Goal: Information Seeking & Learning: Learn about a topic

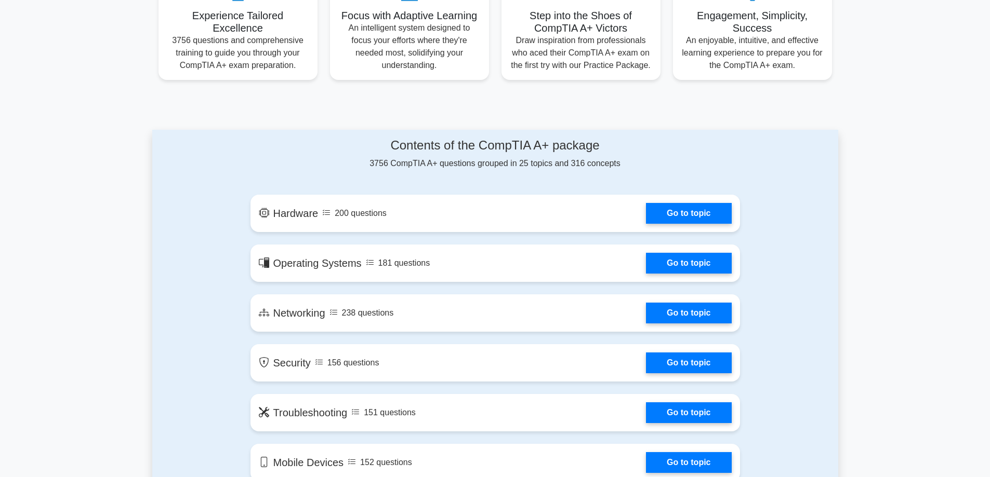
scroll to position [418, 0]
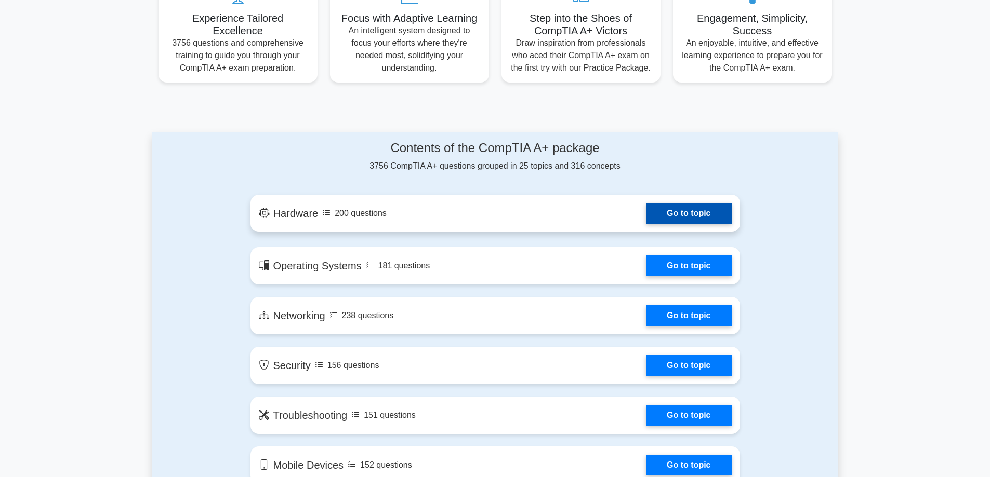
click at [680, 219] on link "Go to topic" at bounding box center [688, 213] width 85 height 21
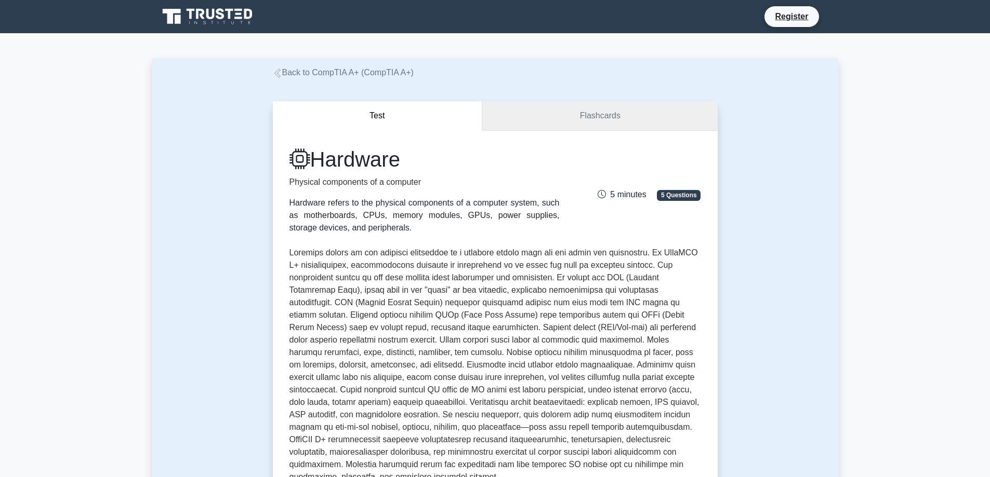
click at [608, 129] on link "Flashcards" at bounding box center [599, 116] width 235 height 30
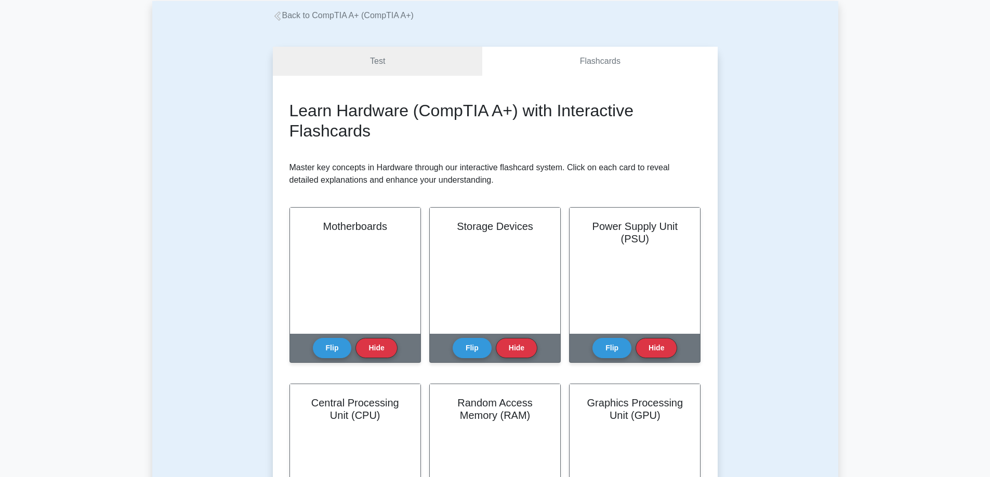
scroll to position [52, 0]
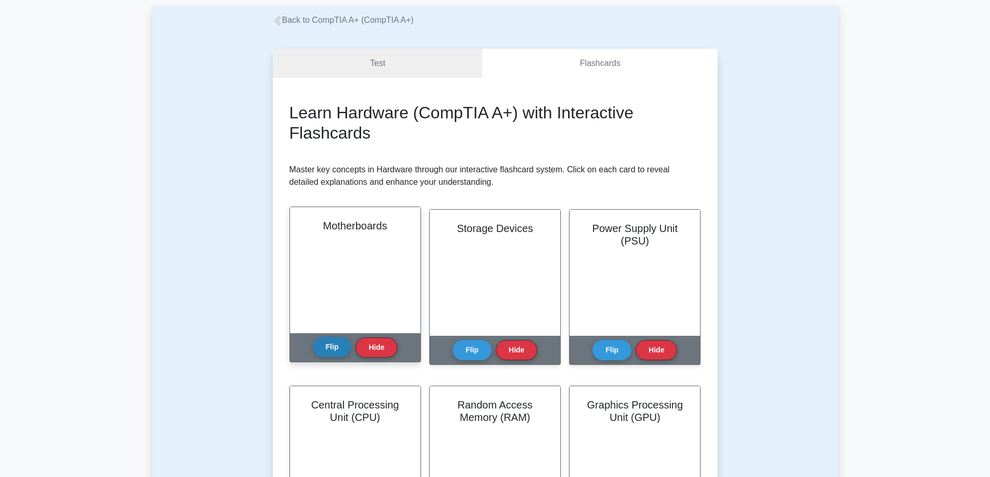
click at [338, 350] on button "Flip" at bounding box center [332, 347] width 39 height 20
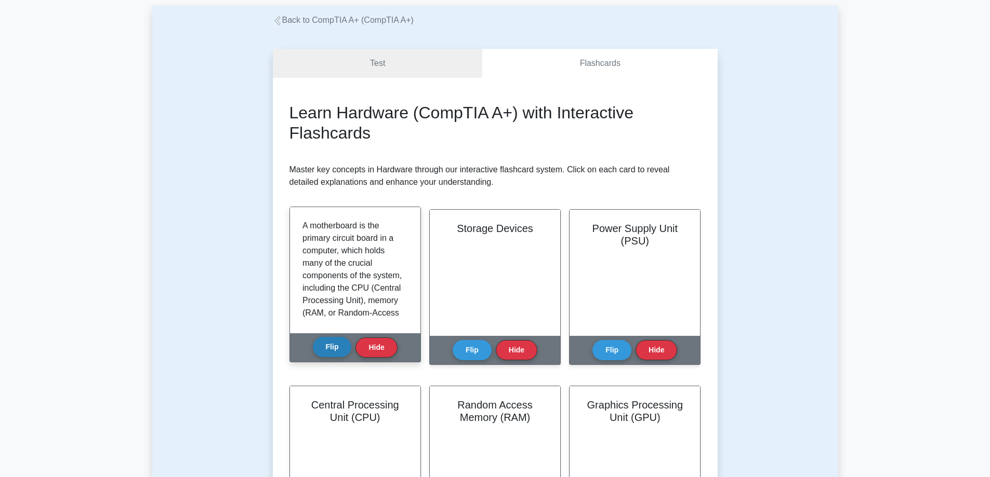
click at [338, 350] on button "Flip" at bounding box center [332, 347] width 39 height 20
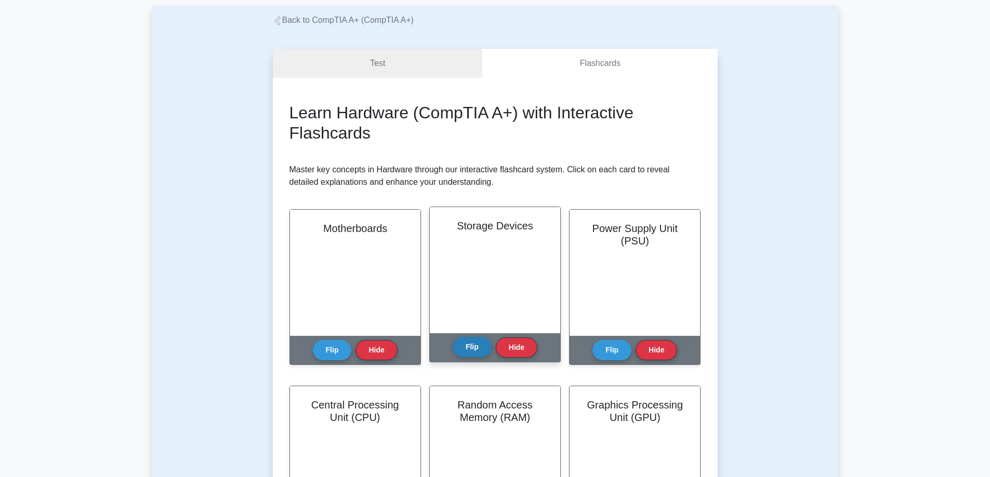
click at [470, 346] on button "Flip" at bounding box center [472, 347] width 39 height 20
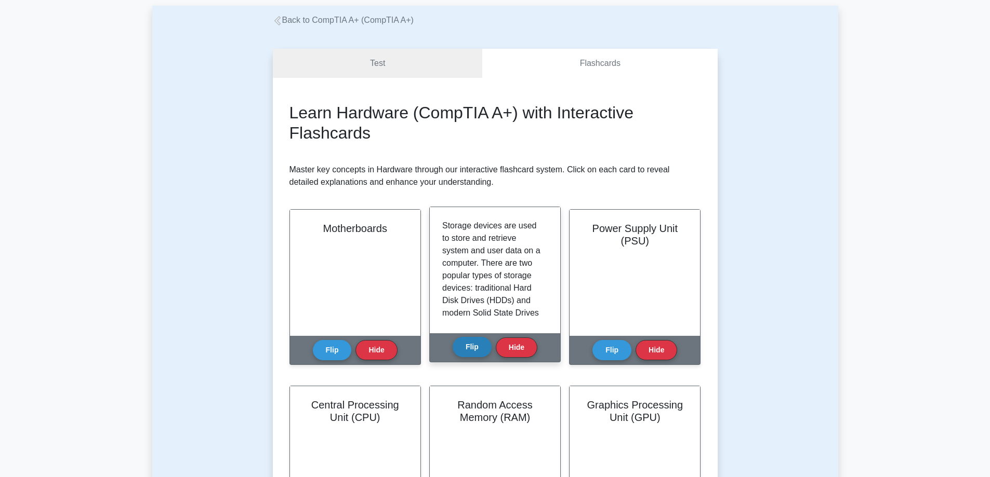
click at [470, 346] on button "Flip" at bounding box center [472, 347] width 39 height 20
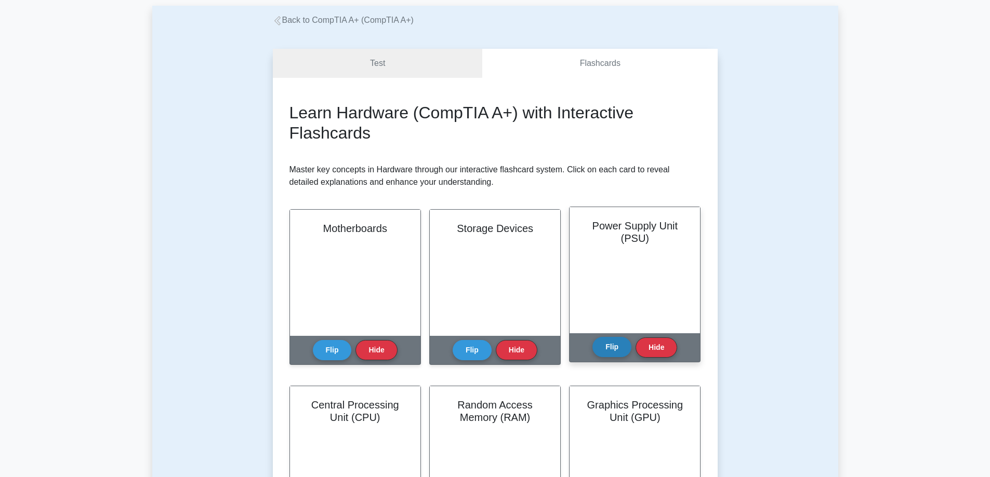
click at [608, 342] on button "Flip" at bounding box center [611, 347] width 39 height 20
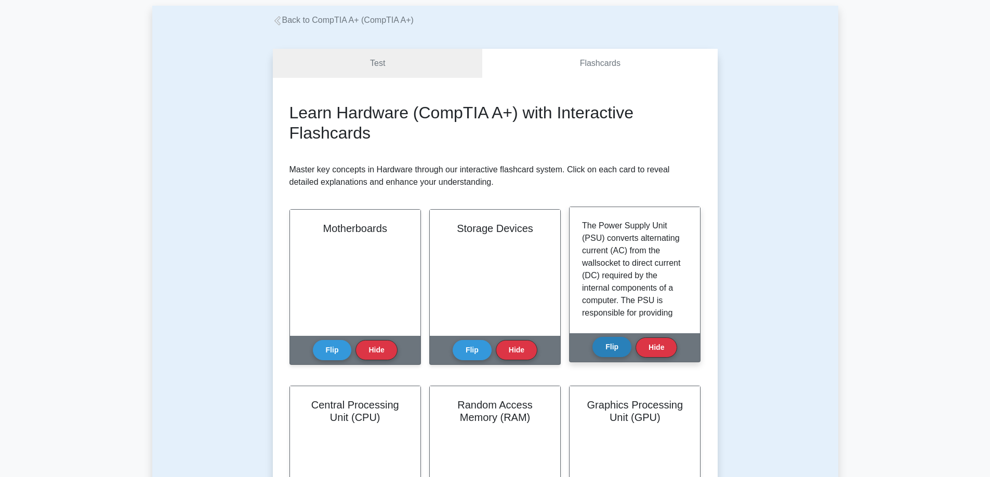
click at [608, 342] on button "Flip" at bounding box center [611, 347] width 39 height 20
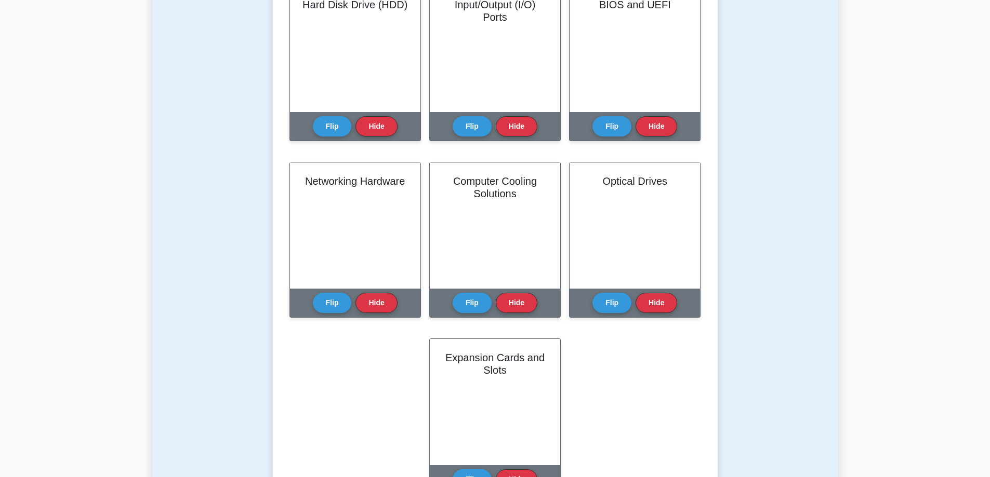
scroll to position [629, 0]
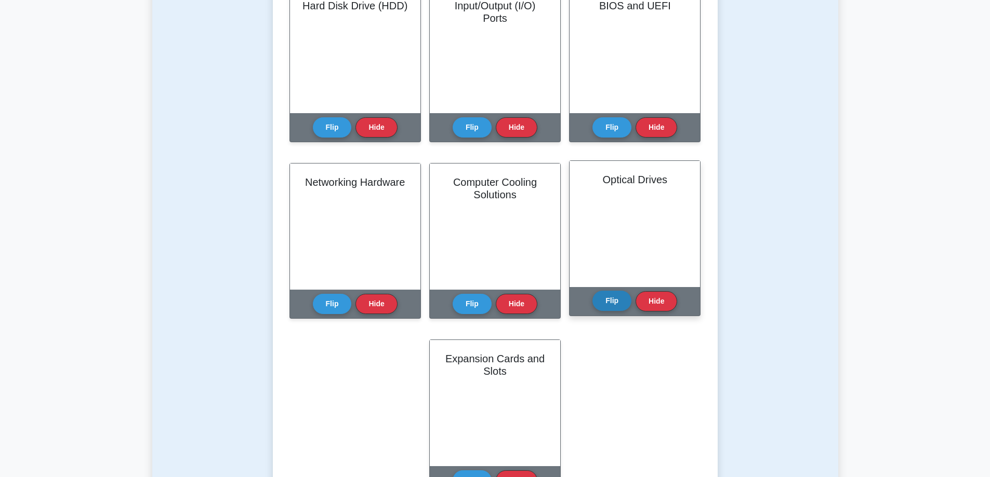
click at [619, 291] on button "Flip" at bounding box center [611, 301] width 39 height 20
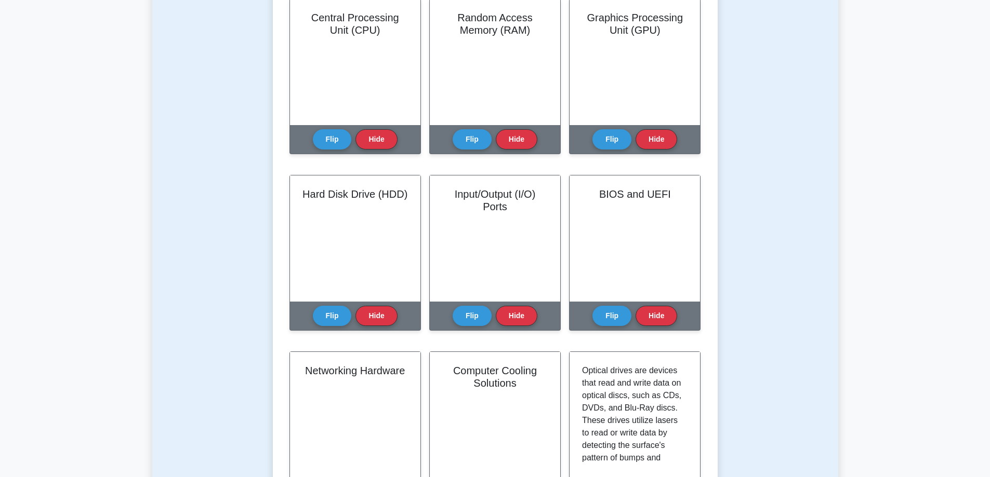
scroll to position [433, 0]
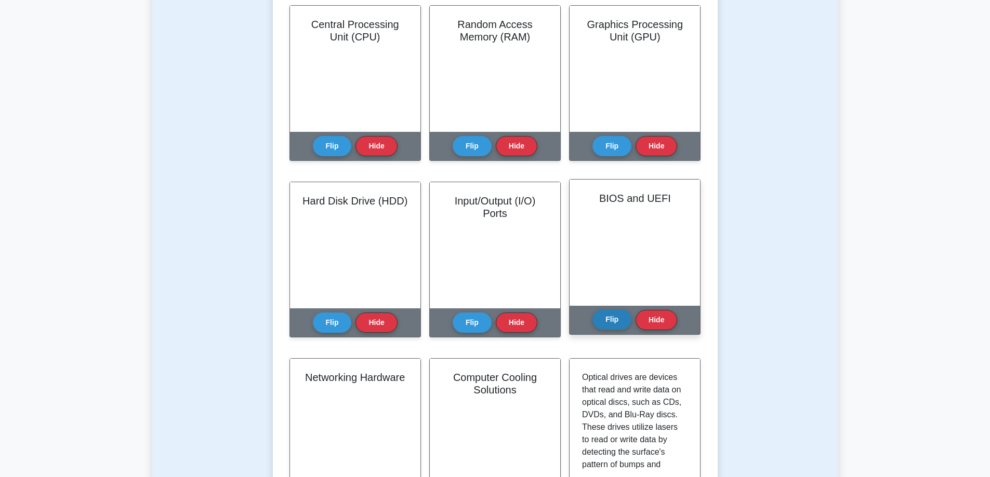
click at [606, 314] on button "Flip" at bounding box center [611, 320] width 39 height 20
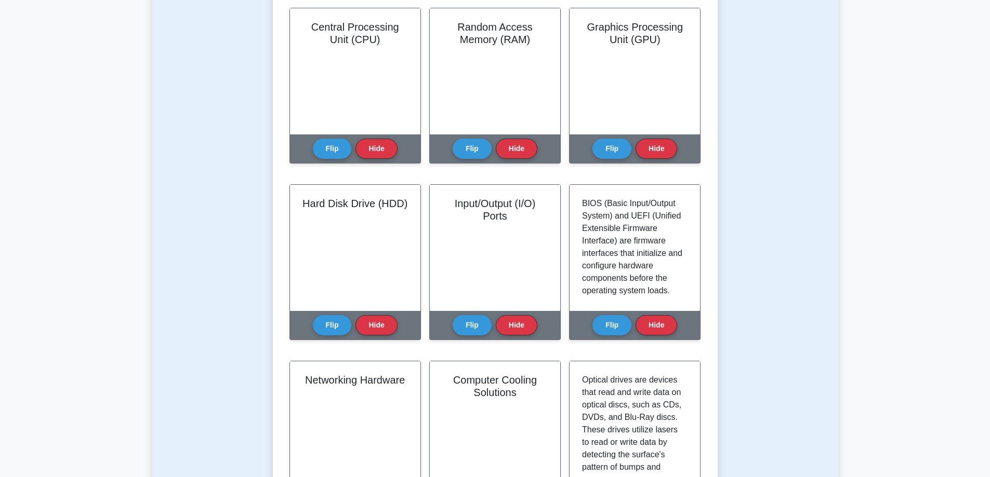
drag, startPoint x: 981, startPoint y: 171, endPoint x: 997, endPoint y: 98, distance: 74.4
click at [989, 98] on html "Register" at bounding box center [495, 394] width 990 height 1655
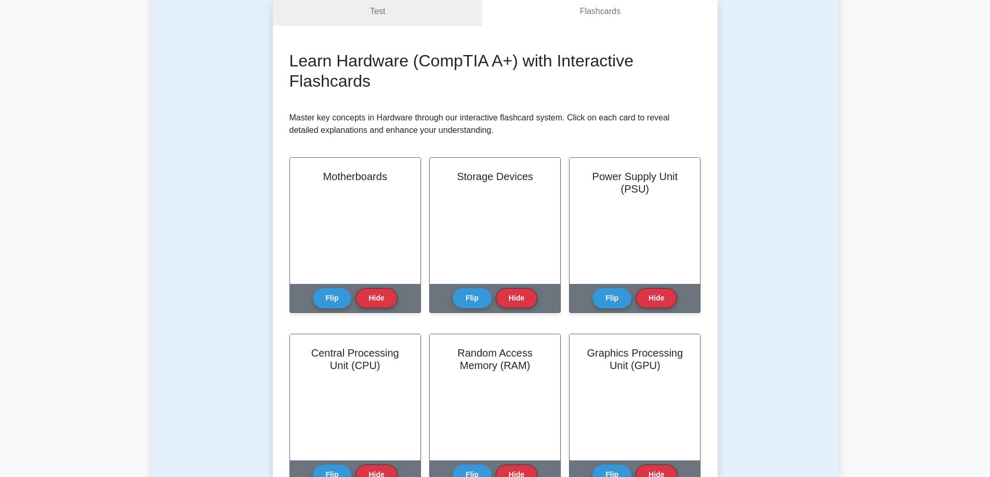
scroll to position [0, 0]
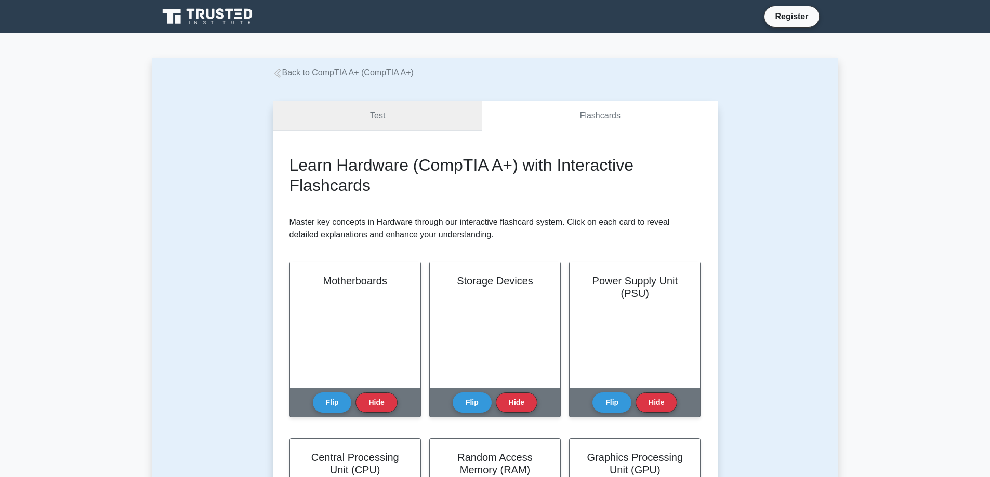
click at [367, 123] on link "Test" at bounding box center [378, 116] width 210 height 30
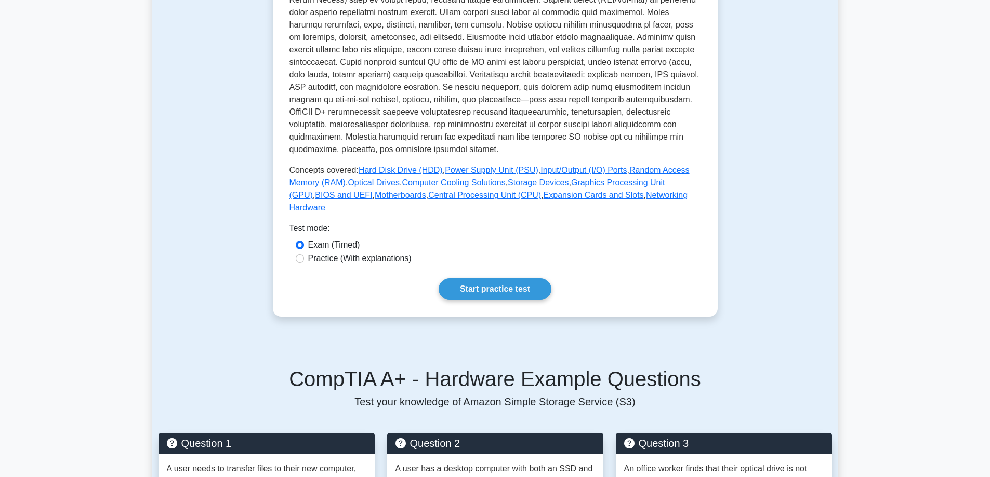
scroll to position [336, 0]
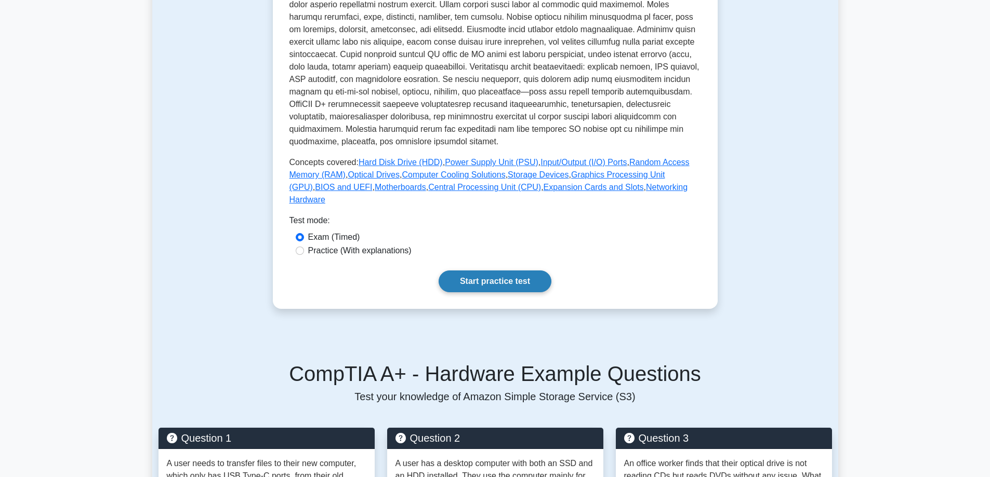
click at [496, 271] on link "Start practice test" at bounding box center [494, 282] width 113 height 22
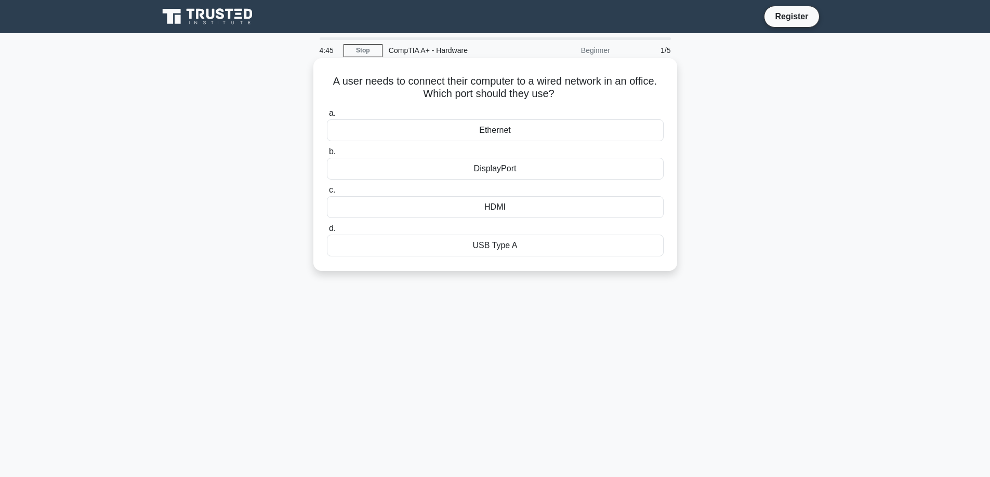
click at [555, 126] on div "Ethernet" at bounding box center [495, 130] width 337 height 22
click at [327, 117] on input "a. Ethernet" at bounding box center [327, 113] width 0 height 7
click at [515, 207] on div "PS/2 port" at bounding box center [495, 207] width 337 height 22
click at [327, 194] on input "c. PS/2 port" at bounding box center [327, 190] width 0 height 7
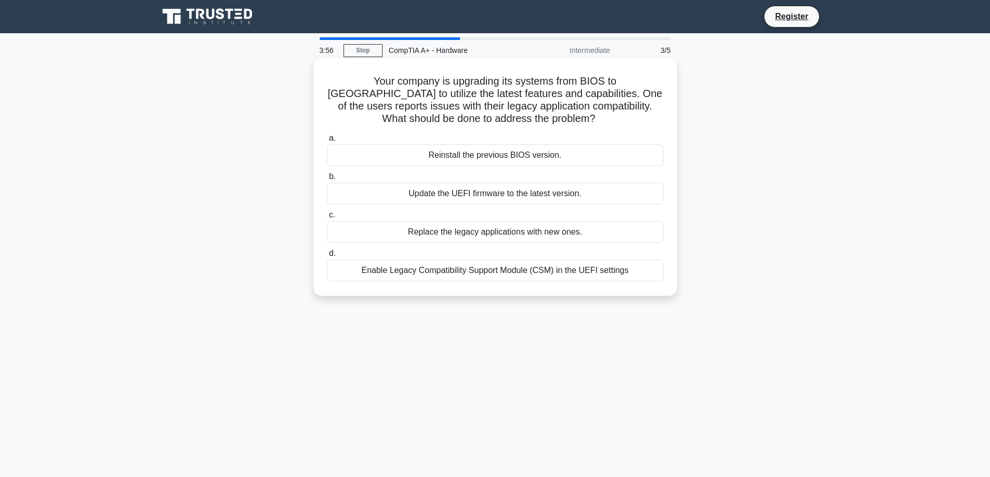
click at [518, 201] on div "Update the UEFI firmware to the latest version." at bounding box center [495, 194] width 337 height 22
click at [327, 180] on input "b. Update the UEFI firmware to the latest version." at bounding box center [327, 177] width 0 height 7
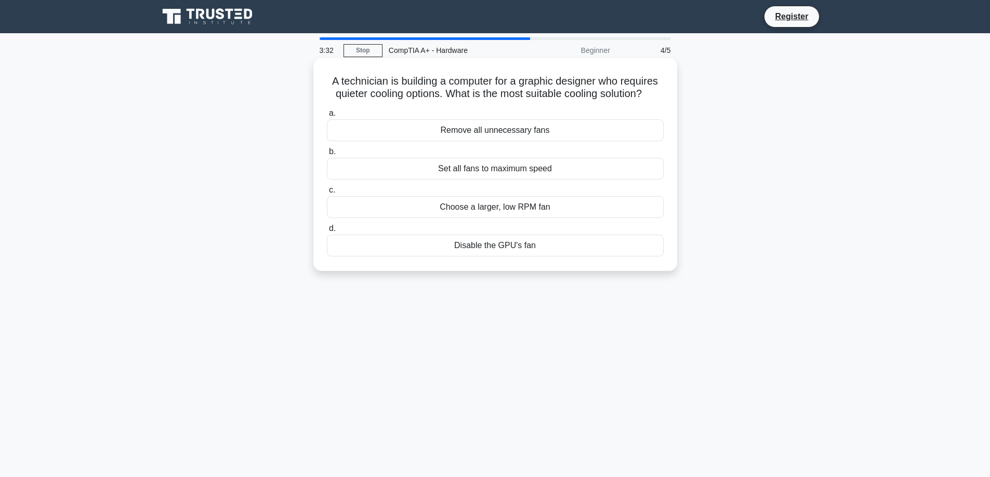
click at [516, 248] on div "Disable the GPU's fan" at bounding box center [495, 246] width 337 height 22
click at [327, 232] on input "d. Disable the GPU's fan" at bounding box center [327, 228] width 0 height 7
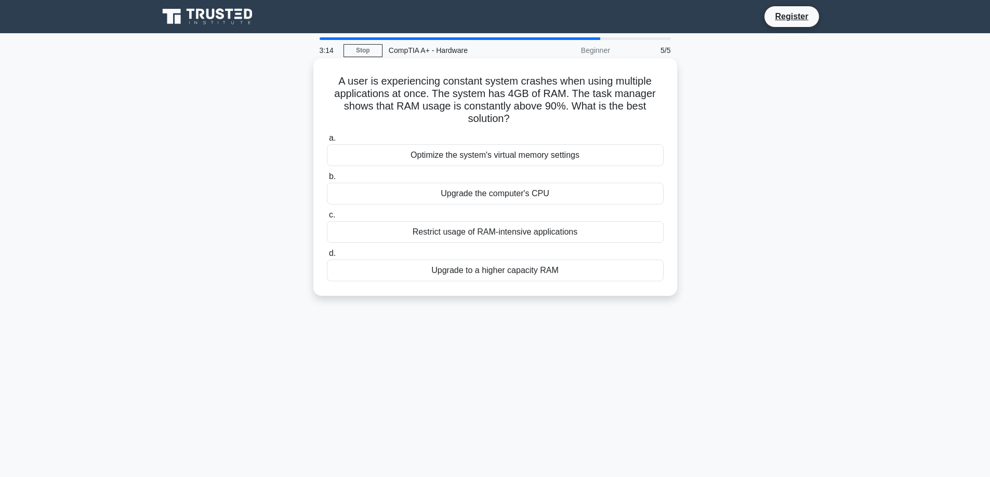
click at [500, 238] on div "Restrict usage of RAM-intensive applications" at bounding box center [495, 232] width 337 height 22
click at [327, 219] on input "c. Restrict usage of RAM-intensive applications" at bounding box center [327, 215] width 0 height 7
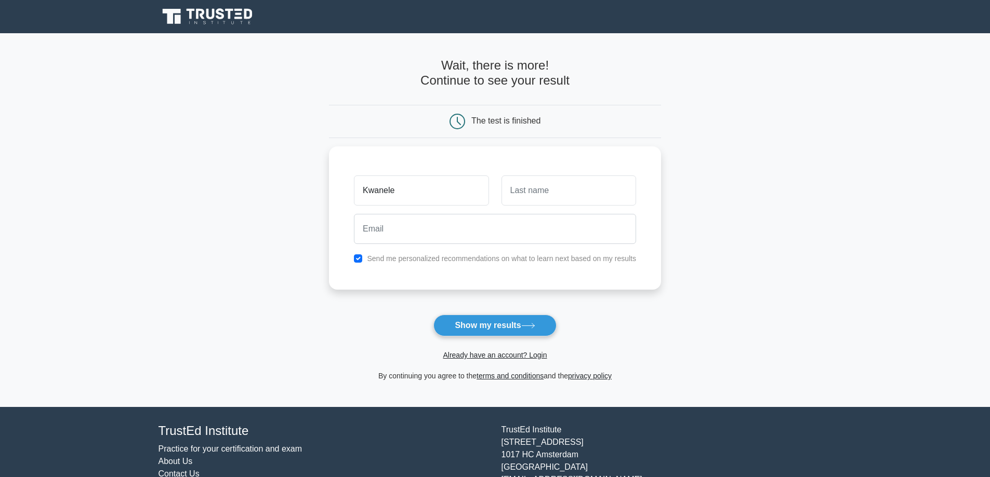
type input "Kwanele"
type input "Xulu"
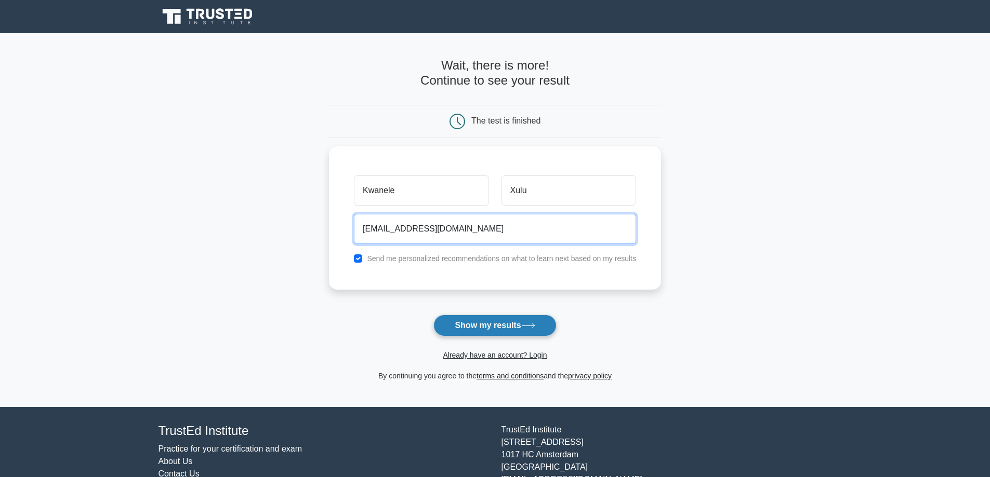
type input "[EMAIL_ADDRESS][DOMAIN_NAME]"
click at [502, 325] on button "Show my results" at bounding box center [494, 326] width 123 height 22
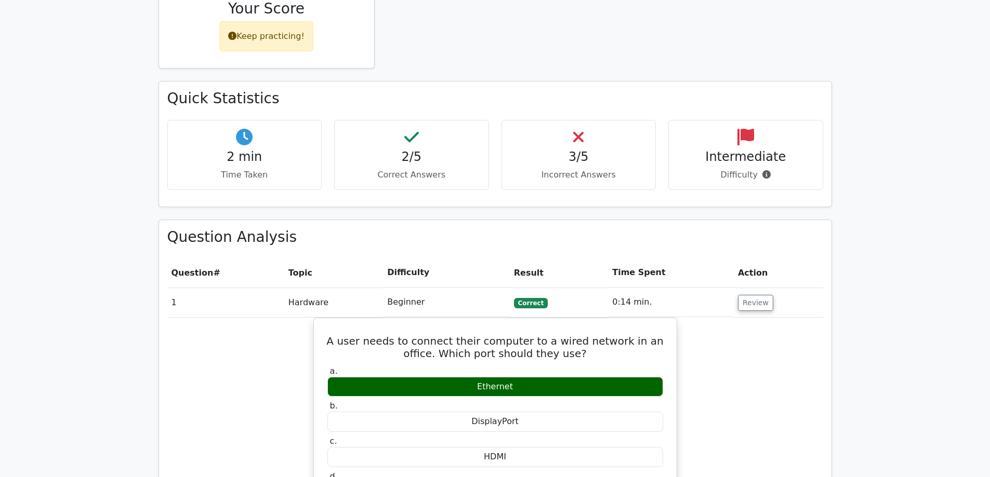
scroll to position [483, 0]
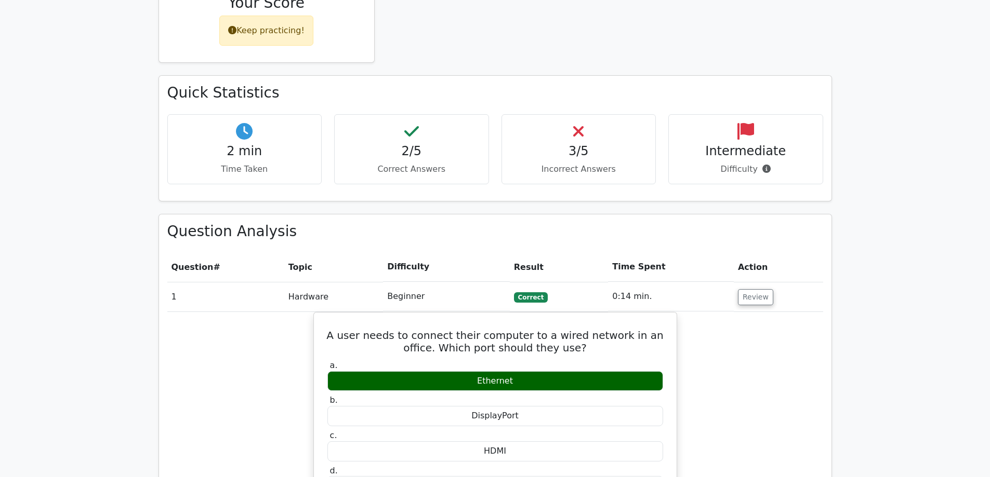
drag, startPoint x: 952, startPoint y: 285, endPoint x: 950, endPoint y: 313, distance: 28.1
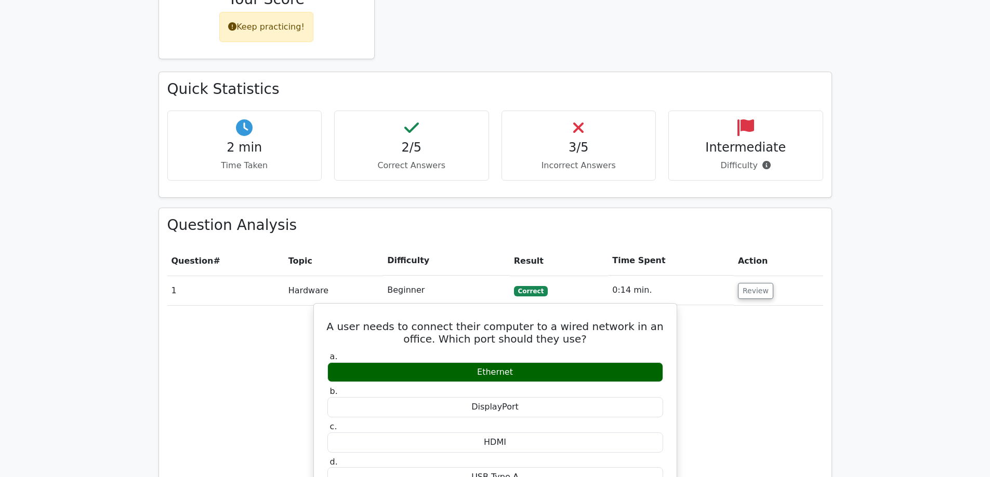
drag, startPoint x: 573, startPoint y: 391, endPoint x: 577, endPoint y: 300, distance: 91.0
click at [577, 308] on div "A user needs to connect their computer to a wired network in an office. Which p…" at bounding box center [495, 475] width 354 height 334
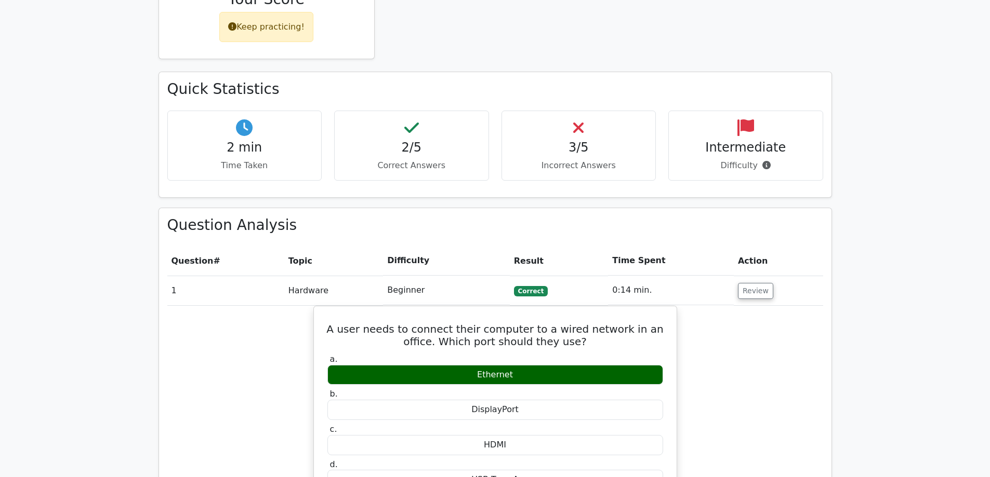
click at [194, 407] on div "A user needs to connect their computer to a wired network in an office. Which p…" at bounding box center [495, 484] width 656 height 356
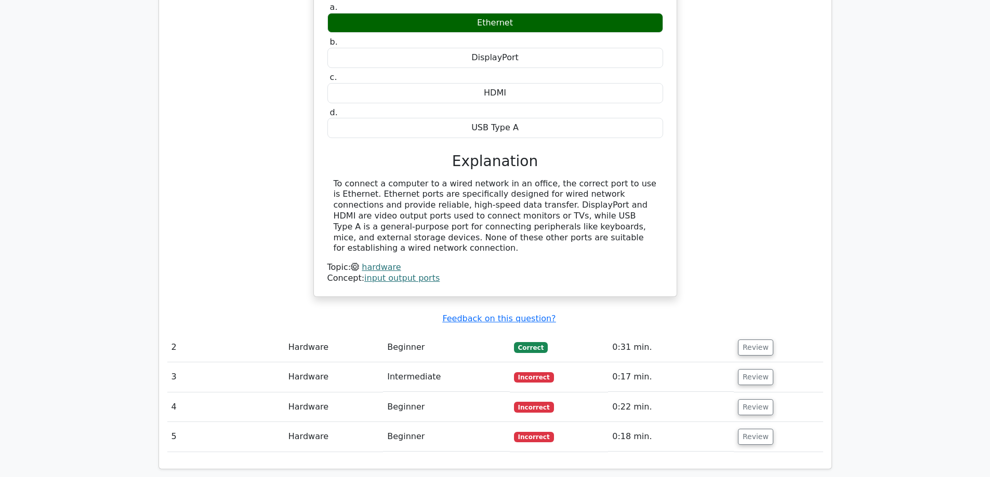
scroll to position [838, 0]
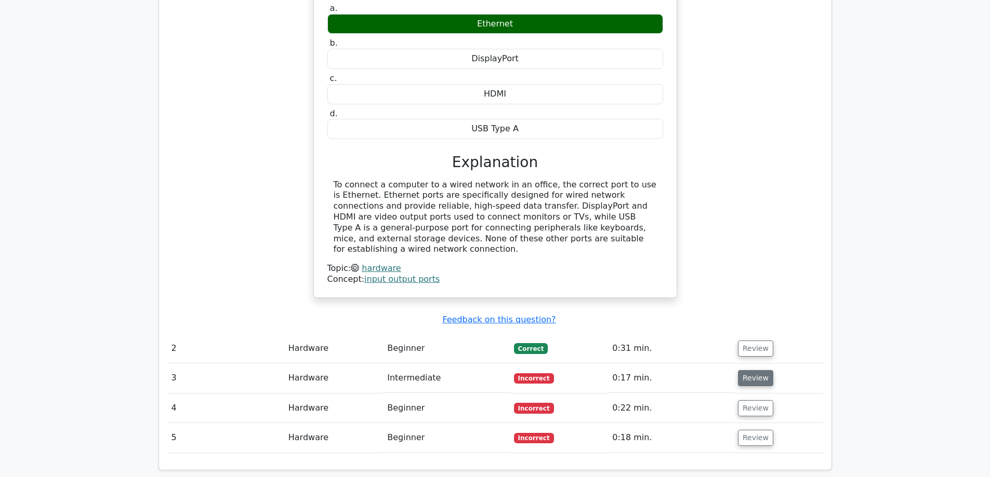
click at [747, 370] on button "Review" at bounding box center [755, 378] width 35 height 16
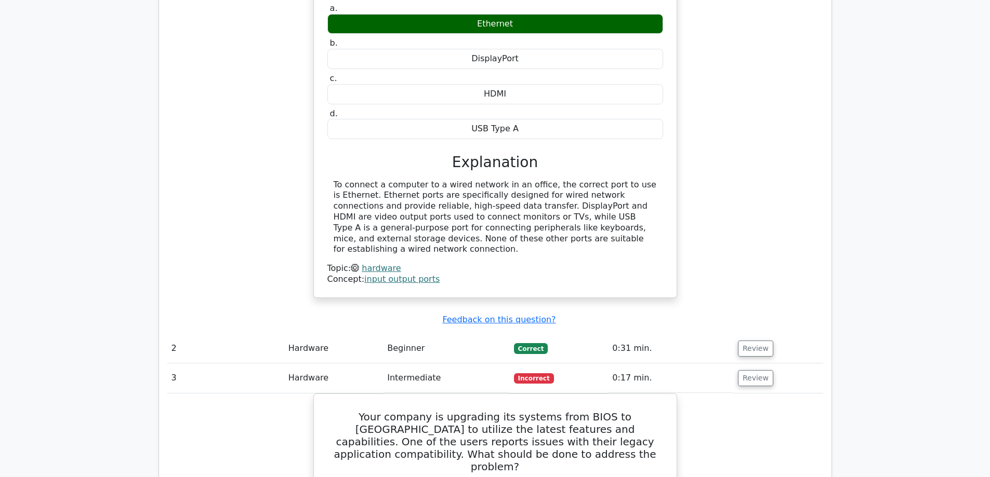
drag, startPoint x: 788, startPoint y: 384, endPoint x: 788, endPoint y: 390, distance: 6.2
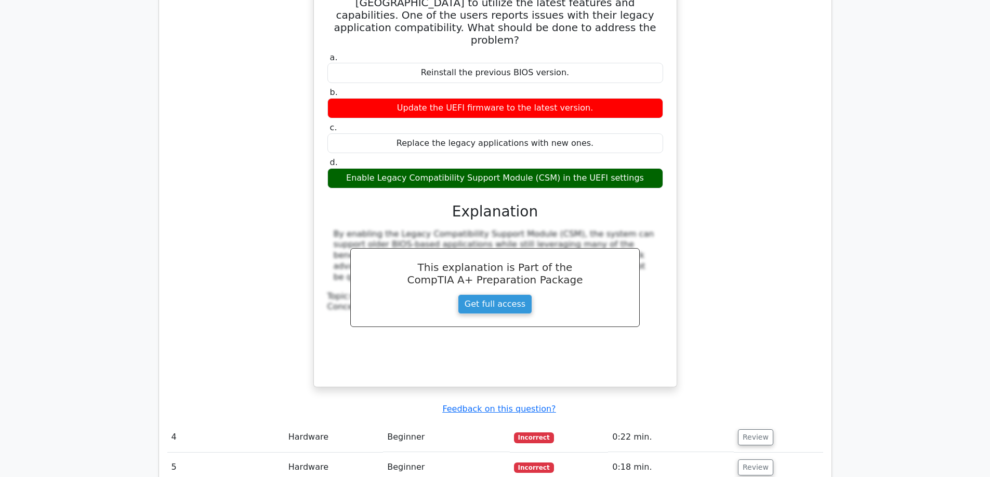
scroll to position [1261, 0]
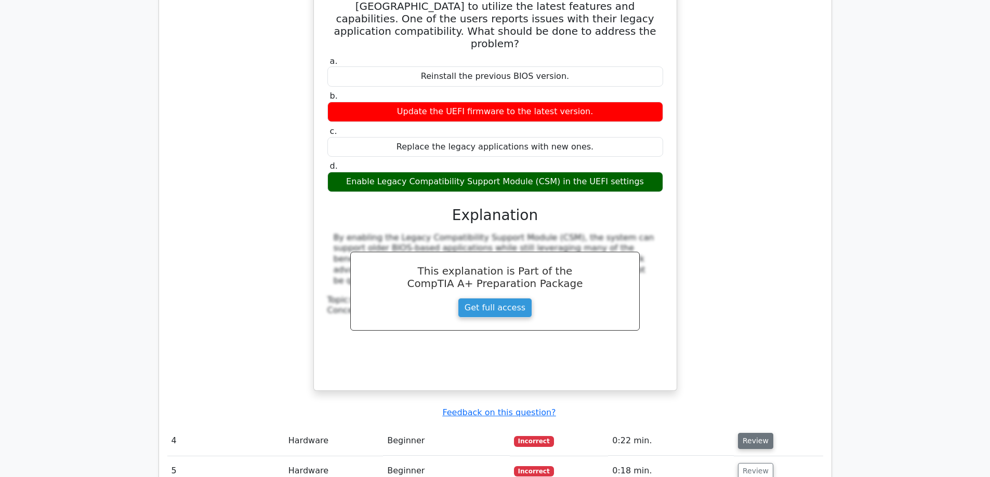
click at [751, 433] on button "Review" at bounding box center [755, 441] width 35 height 16
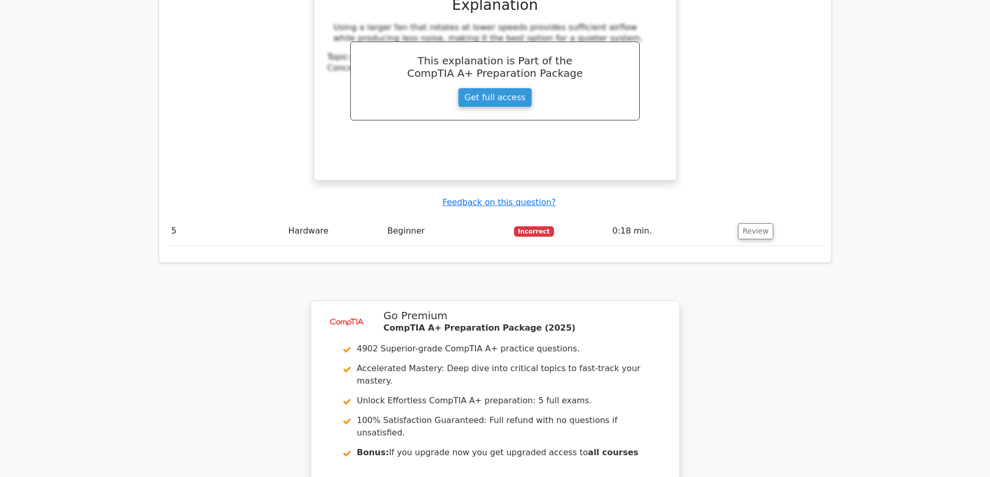
scroll to position [1926, 0]
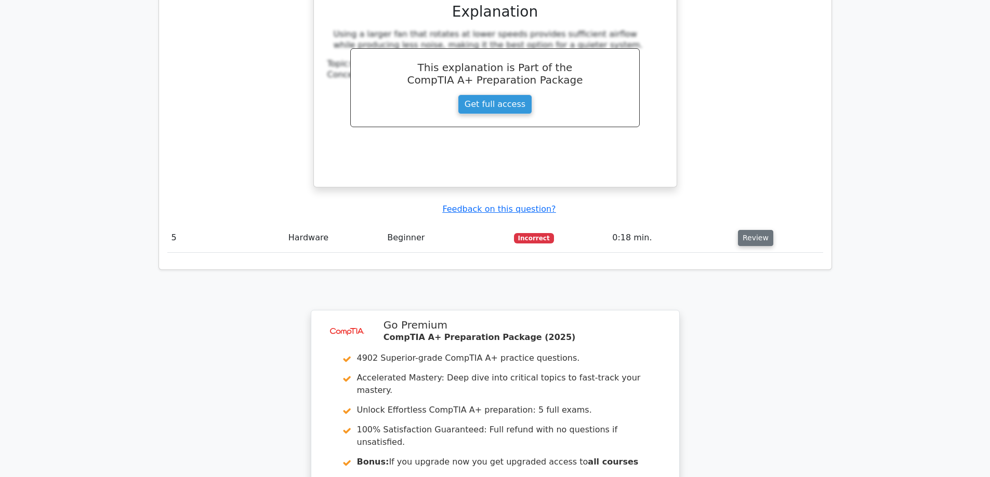
click at [751, 230] on button "Review" at bounding box center [755, 238] width 35 height 16
